Goal: Transaction & Acquisition: Purchase product/service

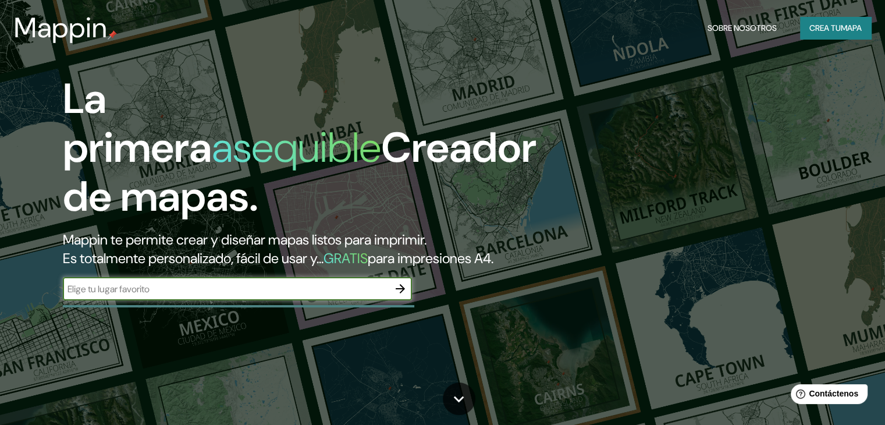
click at [197, 295] on input "text" at bounding box center [226, 288] width 326 height 13
type input "la serena"
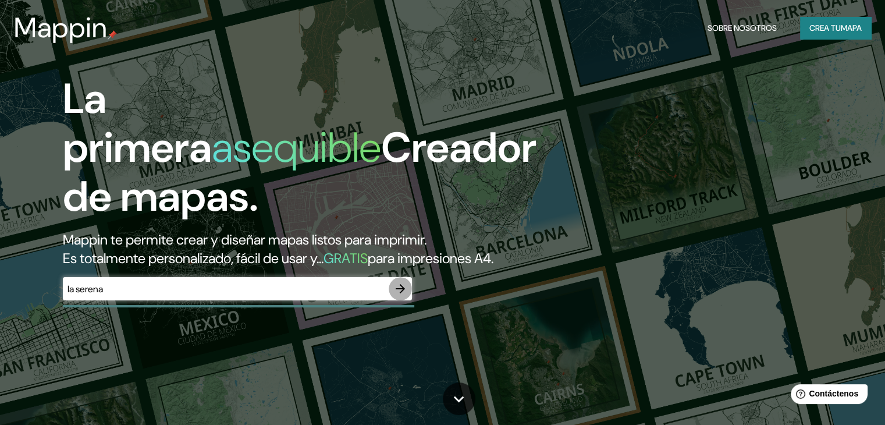
click at [408, 300] on button "button" at bounding box center [400, 288] width 23 height 23
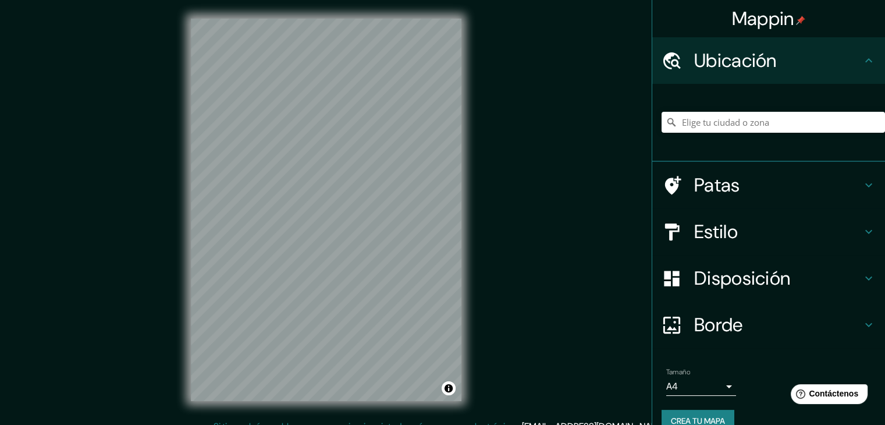
click at [750, 29] on font "Mappin" at bounding box center [763, 18] width 62 height 24
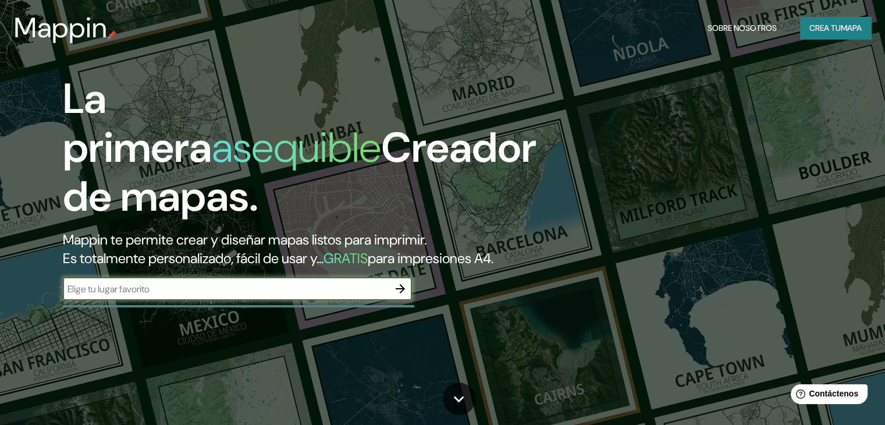
click at [231, 295] on input "text" at bounding box center [226, 288] width 326 height 13
type input "la serena chile"
click at [407, 300] on button "button" at bounding box center [400, 288] width 23 height 23
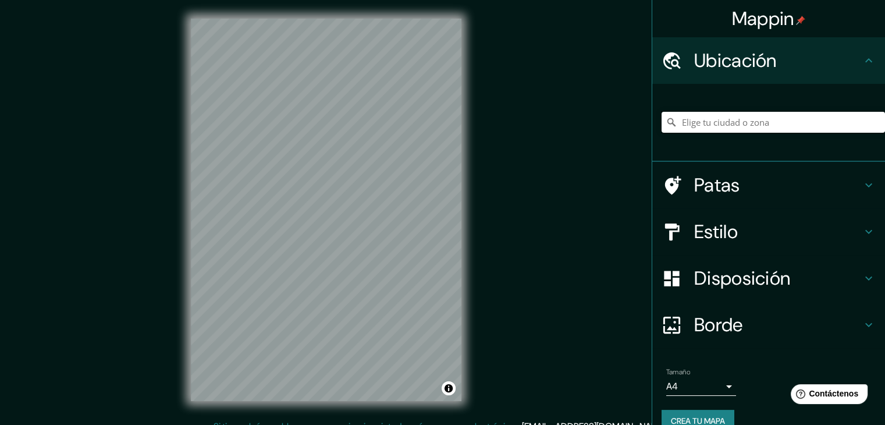
click at [758, 124] on input "Elige tu ciudad o zona" at bounding box center [772, 122] width 223 height 21
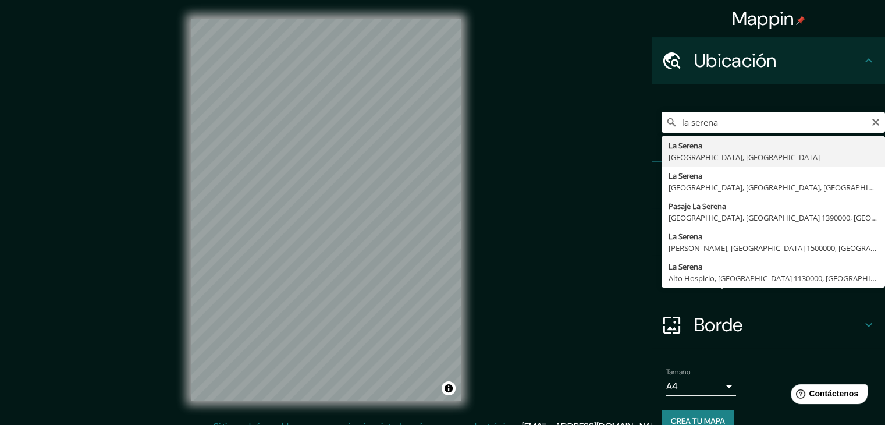
type input "La Serena, Región de Coquimbo, Chile"
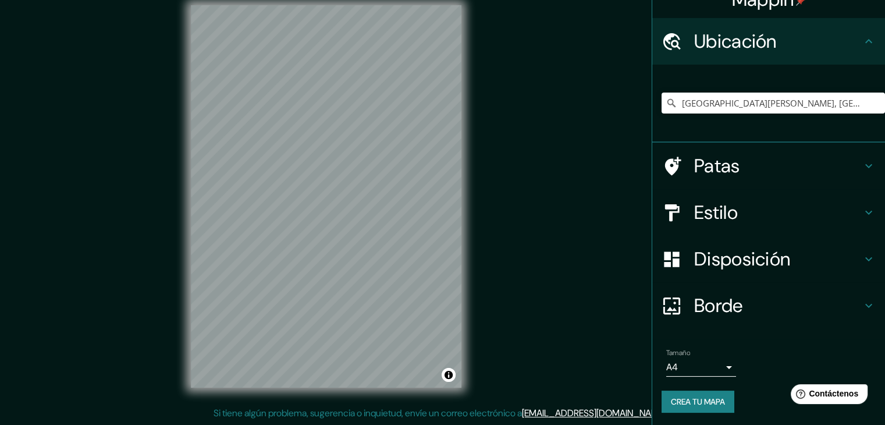
scroll to position [20, 0]
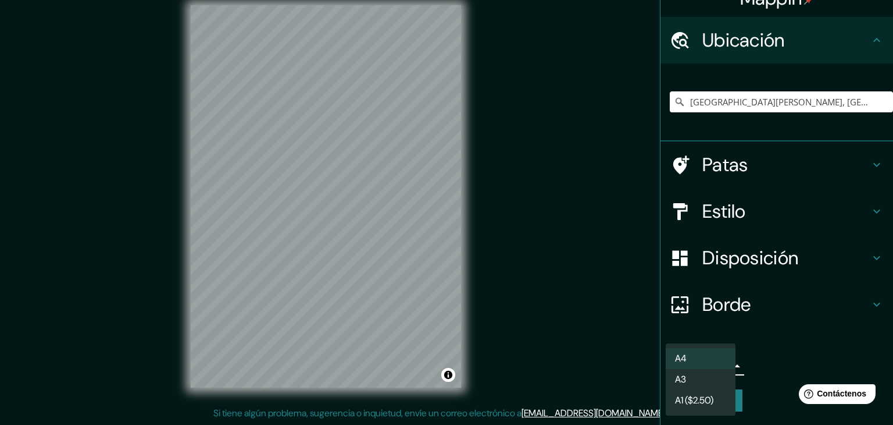
click at [708, 366] on body "Mappin Ubicación La Serena, Región de Coquimbo, Chile Patas Estilo Disposición …" at bounding box center [446, 199] width 893 height 425
click at [706, 384] on li "A3" at bounding box center [701, 380] width 70 height 22
type input "a4"
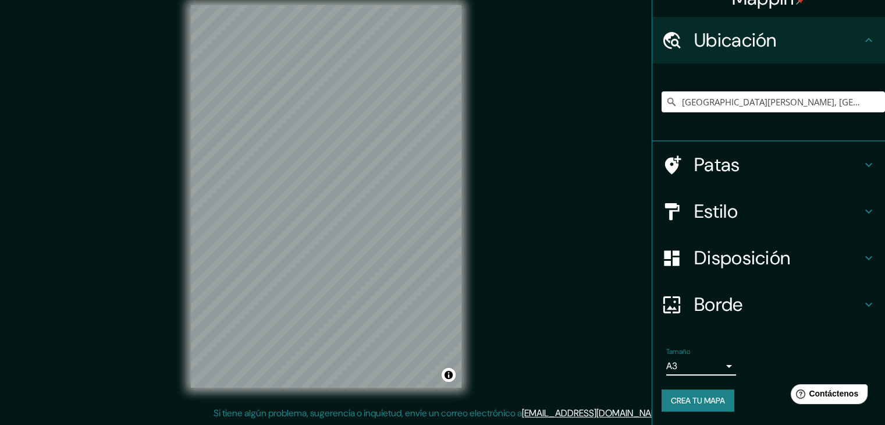
click at [701, 404] on font "Crea tu mapa" at bounding box center [698, 400] width 54 height 10
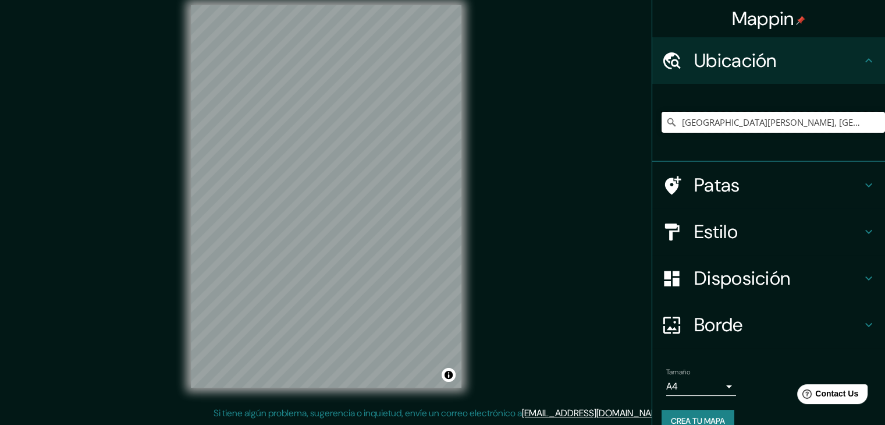
click at [825, 120] on input "[GEOGRAPHIC_DATA][PERSON_NAME], [GEOGRAPHIC_DATA], [GEOGRAPHIC_DATA]" at bounding box center [772, 122] width 223 height 21
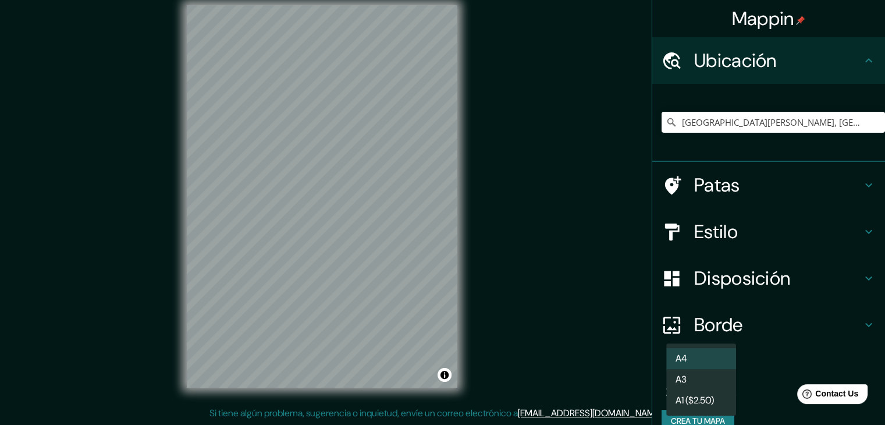
click at [701, 384] on body "Mappin Ubicación La Serena, Región de Coquimbo, Chile Patas Estilo Disposición …" at bounding box center [442, 199] width 885 height 425
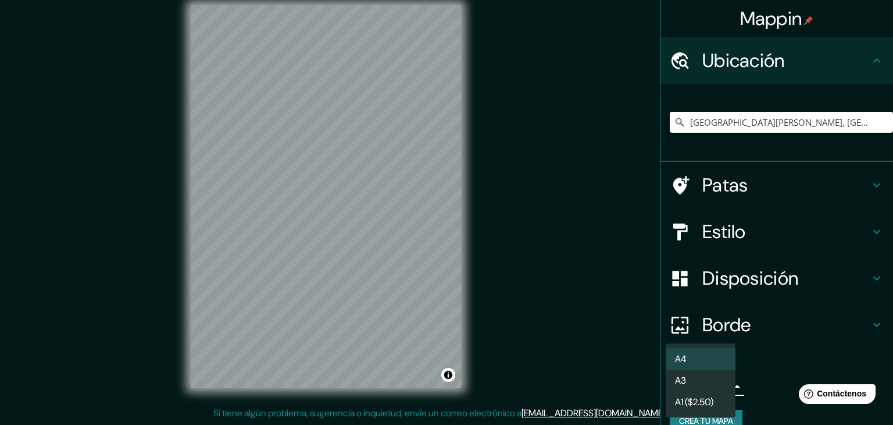
click at [711, 387] on li "A3" at bounding box center [701, 380] width 70 height 22
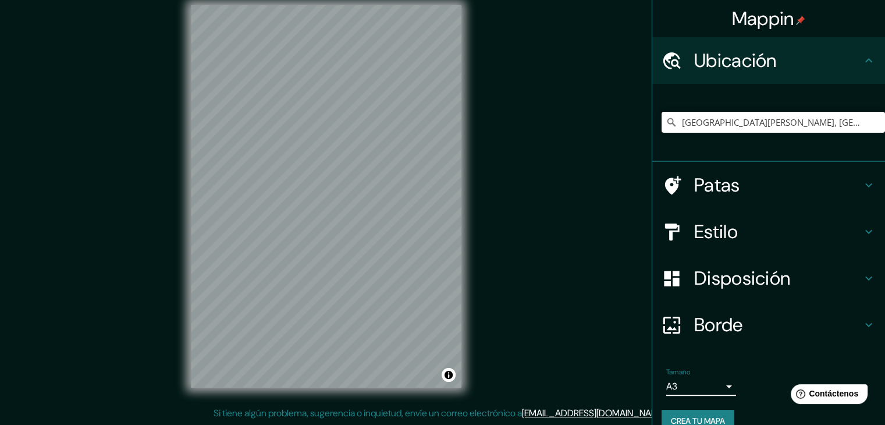
click at [817, 126] on input "[GEOGRAPHIC_DATA][PERSON_NAME], [GEOGRAPHIC_DATA], [GEOGRAPHIC_DATA]" at bounding box center [772, 122] width 223 height 21
click at [829, 119] on input "[GEOGRAPHIC_DATA][PERSON_NAME], [GEOGRAPHIC_DATA], [GEOGRAPHIC_DATA]" at bounding box center [772, 122] width 223 height 21
drag, startPoint x: 854, startPoint y: 131, endPoint x: 572, endPoint y: 116, distance: 281.9
click at [575, 116] on div "Mappin Ubicación La Serena, Región de Coquimbo, Chile Patas Estilo Disposición …" at bounding box center [442, 206] width 885 height 438
click at [564, 99] on div "Mappin Ubicación la sere La Serena Región de Coquimbo, Chile La Serena Bédar, p…" at bounding box center [442, 206] width 885 height 438
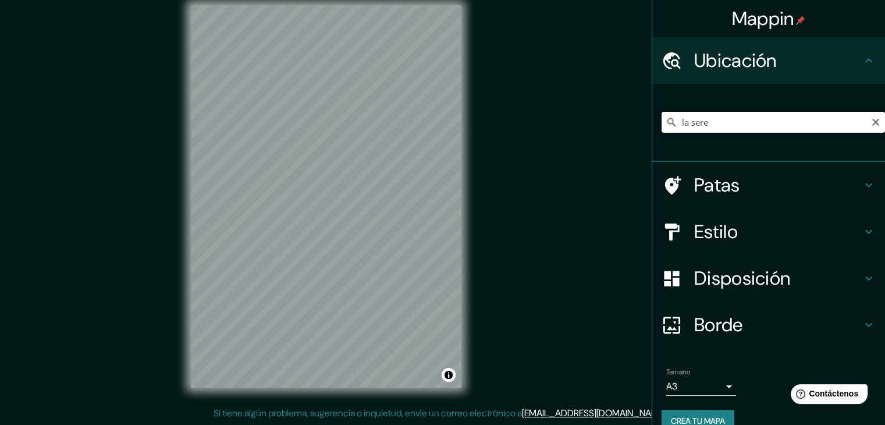
click at [735, 126] on input "la sere" at bounding box center [772, 122] width 223 height 21
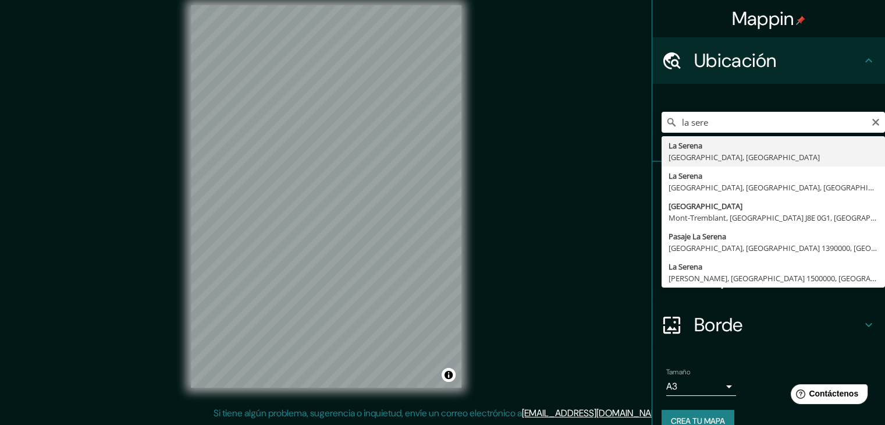
type input "[GEOGRAPHIC_DATA][PERSON_NAME], [GEOGRAPHIC_DATA], [GEOGRAPHIC_DATA]"
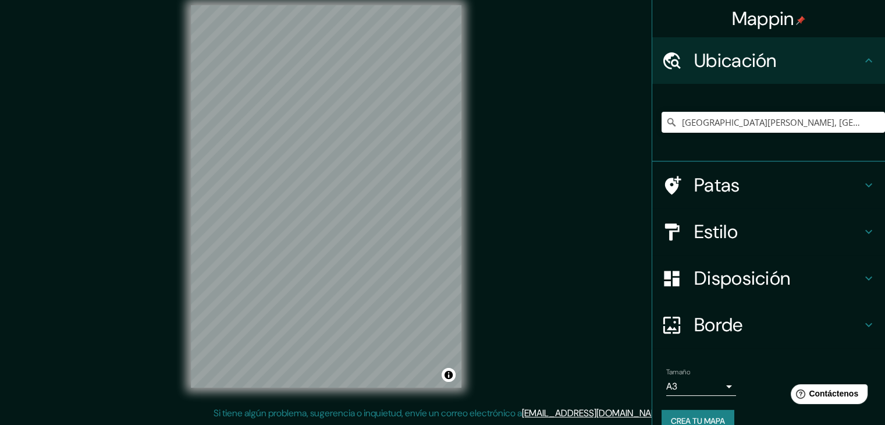
click at [711, 415] on font "Crea tu mapa" at bounding box center [698, 420] width 54 height 10
click at [707, 389] on body "Mappin Ubicación [GEOGRAPHIC_DATA][PERSON_NAME], [GEOGRAPHIC_DATA], [GEOGRAPHIC…" at bounding box center [442, 199] width 885 height 425
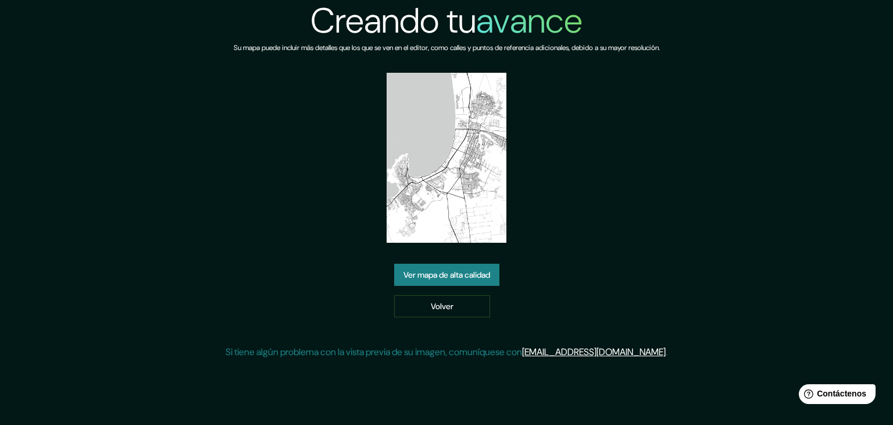
click at [462, 276] on font "Ver mapa de alta calidad" at bounding box center [447, 274] width 87 height 10
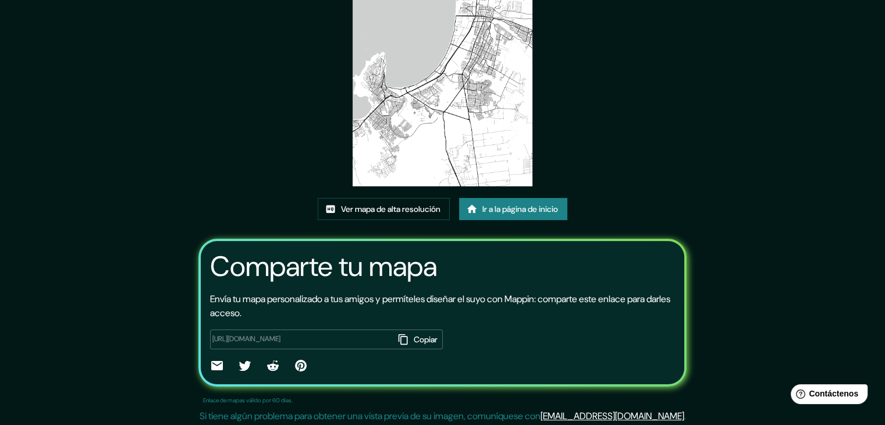
scroll to position [122, 0]
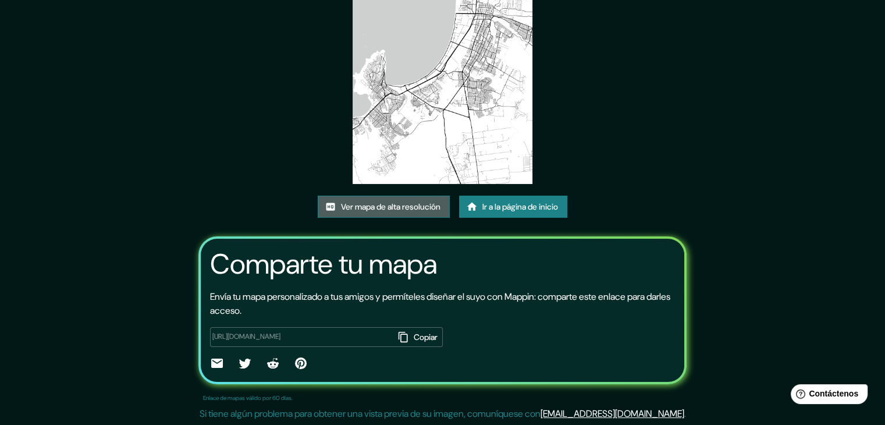
click at [408, 208] on font "Ver mapa de alta resolución" at bounding box center [390, 206] width 99 height 10
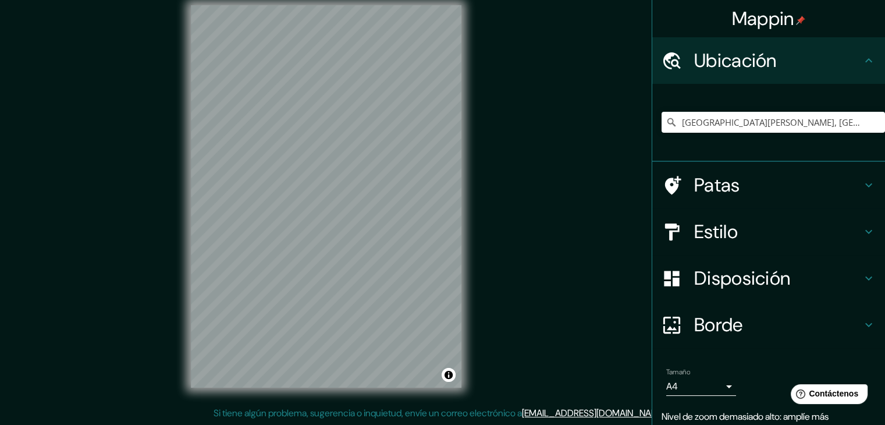
click at [466, 234] on div "© Mapbox © OpenStreetMap Mejorar este mapa" at bounding box center [326, 196] width 308 height 419
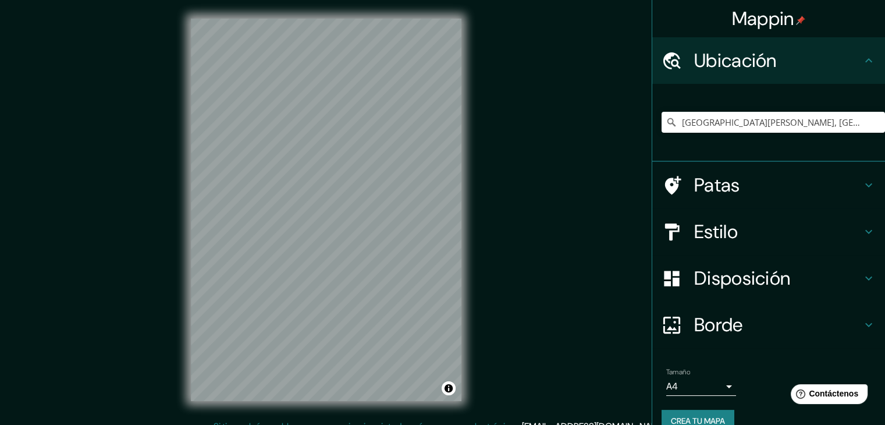
click at [681, 382] on body "Mappin Ubicación [GEOGRAPHIC_DATA][PERSON_NAME], [GEOGRAPHIC_DATA], [GEOGRAPHIC…" at bounding box center [442, 212] width 885 height 425
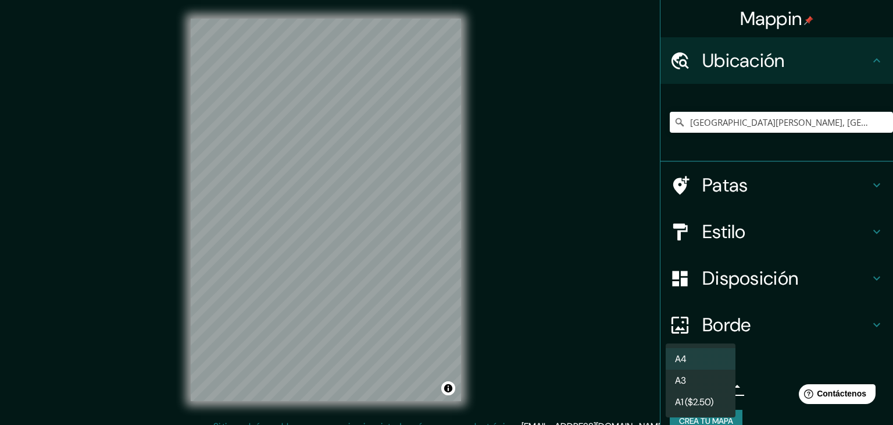
click at [689, 378] on li "A3" at bounding box center [701, 380] width 70 height 22
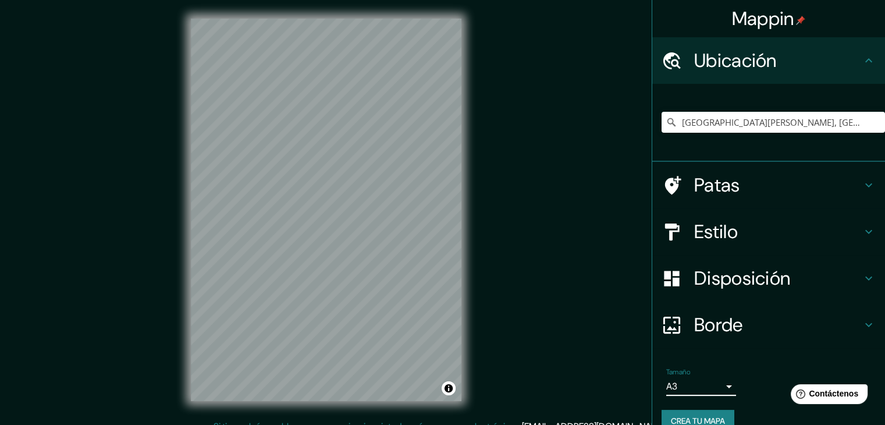
click at [700, 387] on body "Mappin Ubicación [GEOGRAPHIC_DATA][PERSON_NAME], [GEOGRAPHIC_DATA], [GEOGRAPHIC…" at bounding box center [442, 212] width 885 height 425
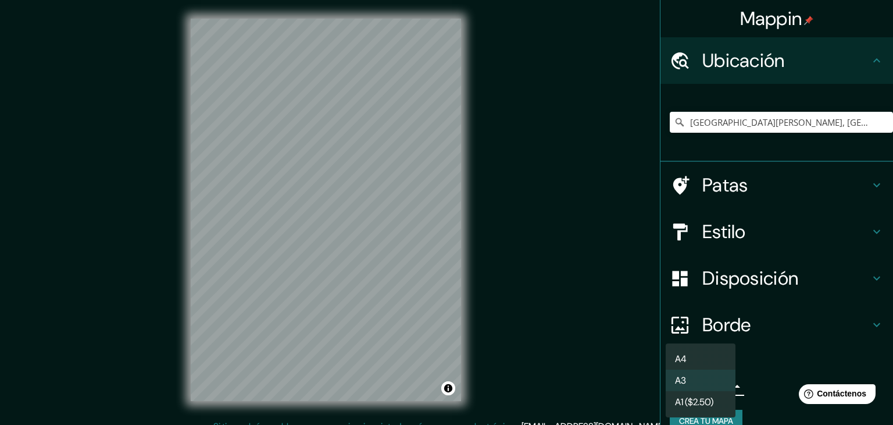
click at [698, 386] on li "A3" at bounding box center [701, 380] width 70 height 22
